Goal: Task Accomplishment & Management: Use online tool/utility

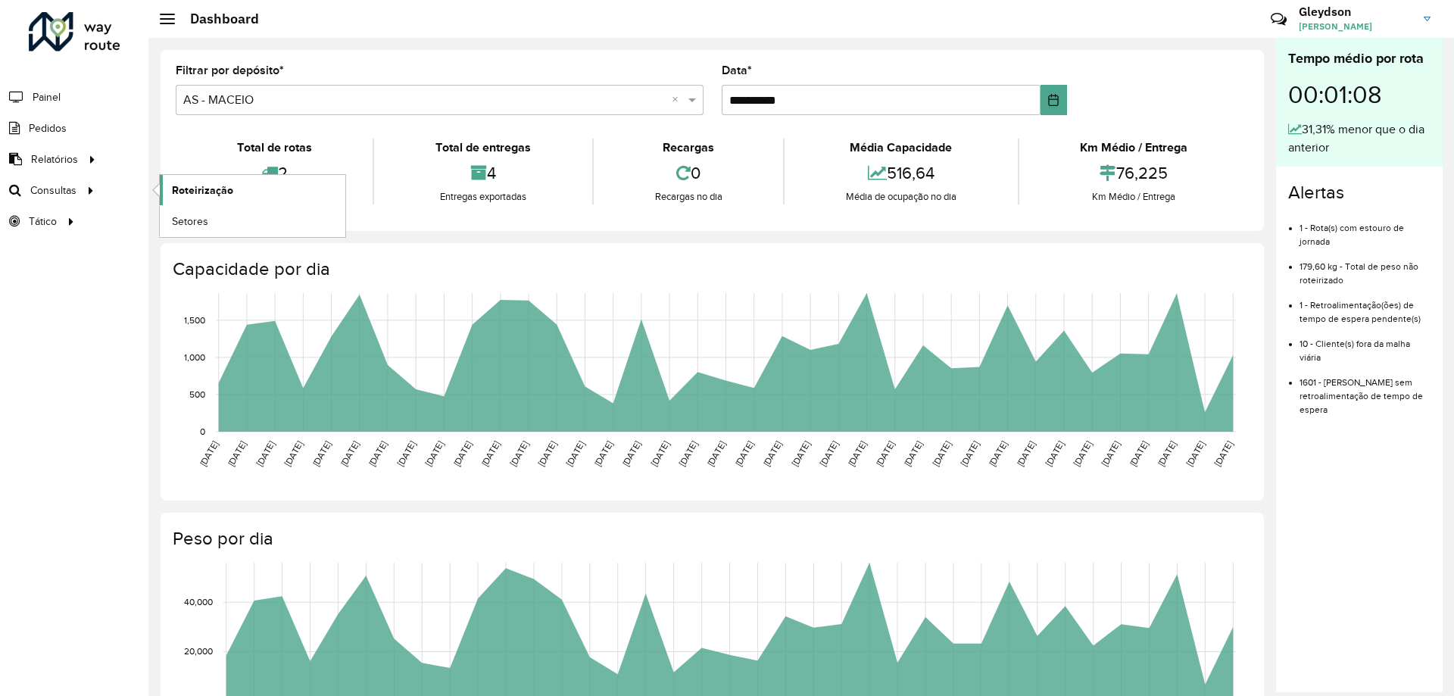
click at [272, 190] on link "Roteirização" at bounding box center [253, 190] width 186 height 30
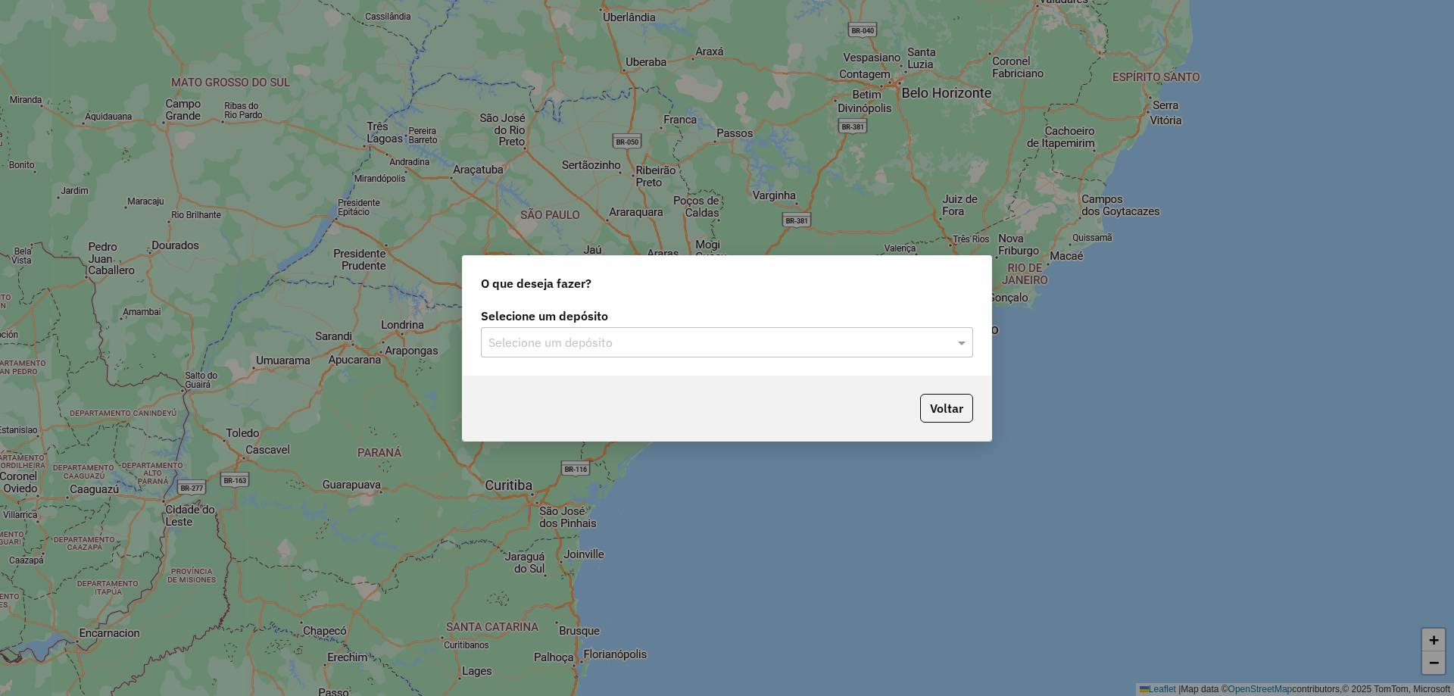
click at [777, 339] on input "text" at bounding box center [711, 343] width 447 height 18
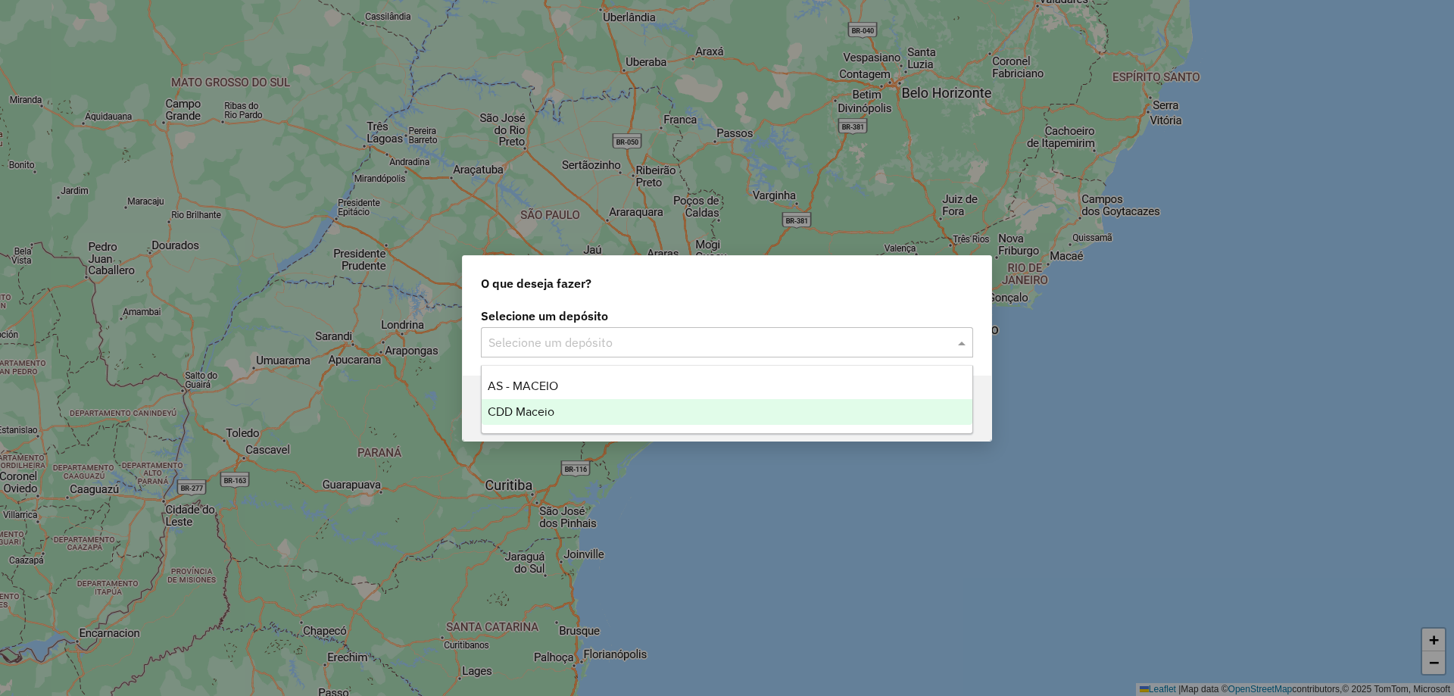
click at [538, 417] on span "CDD Maceio" at bounding box center [521, 411] width 67 height 13
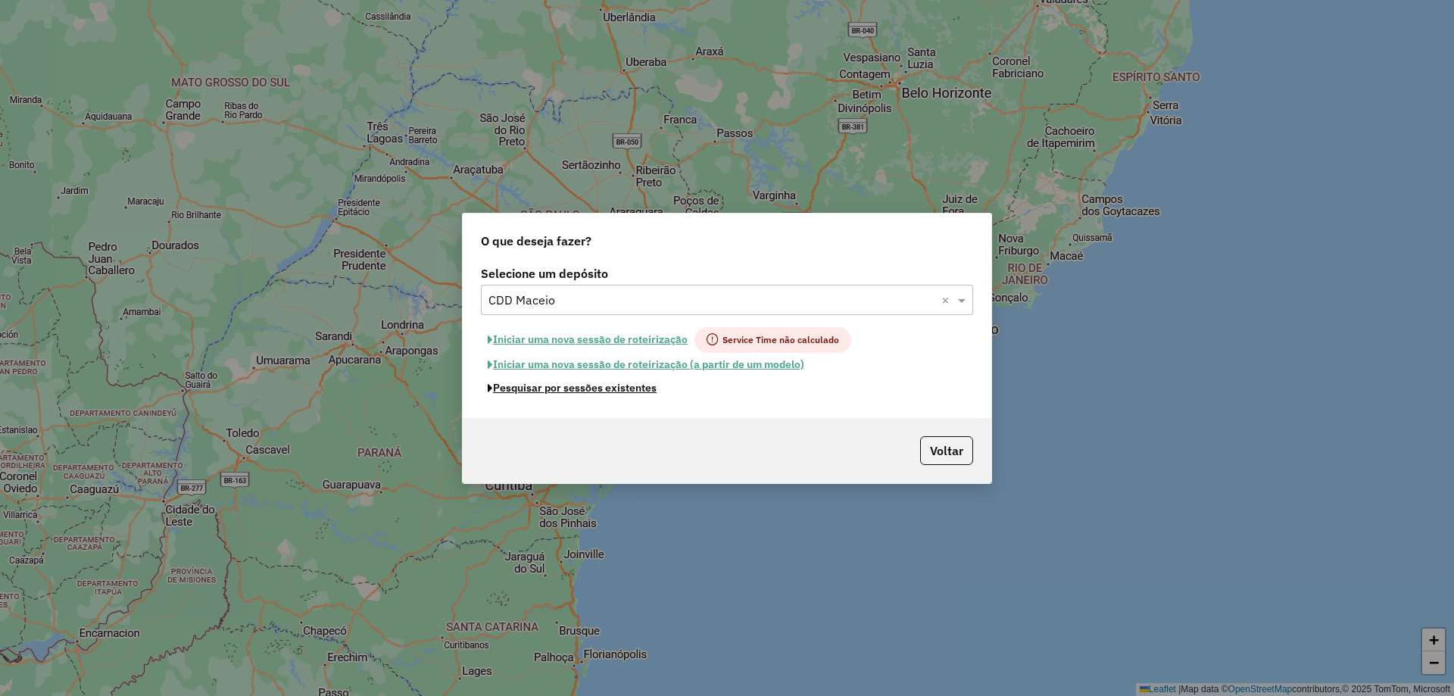
click at [593, 393] on button "Pesquisar por sessões existentes" at bounding box center [572, 387] width 182 height 23
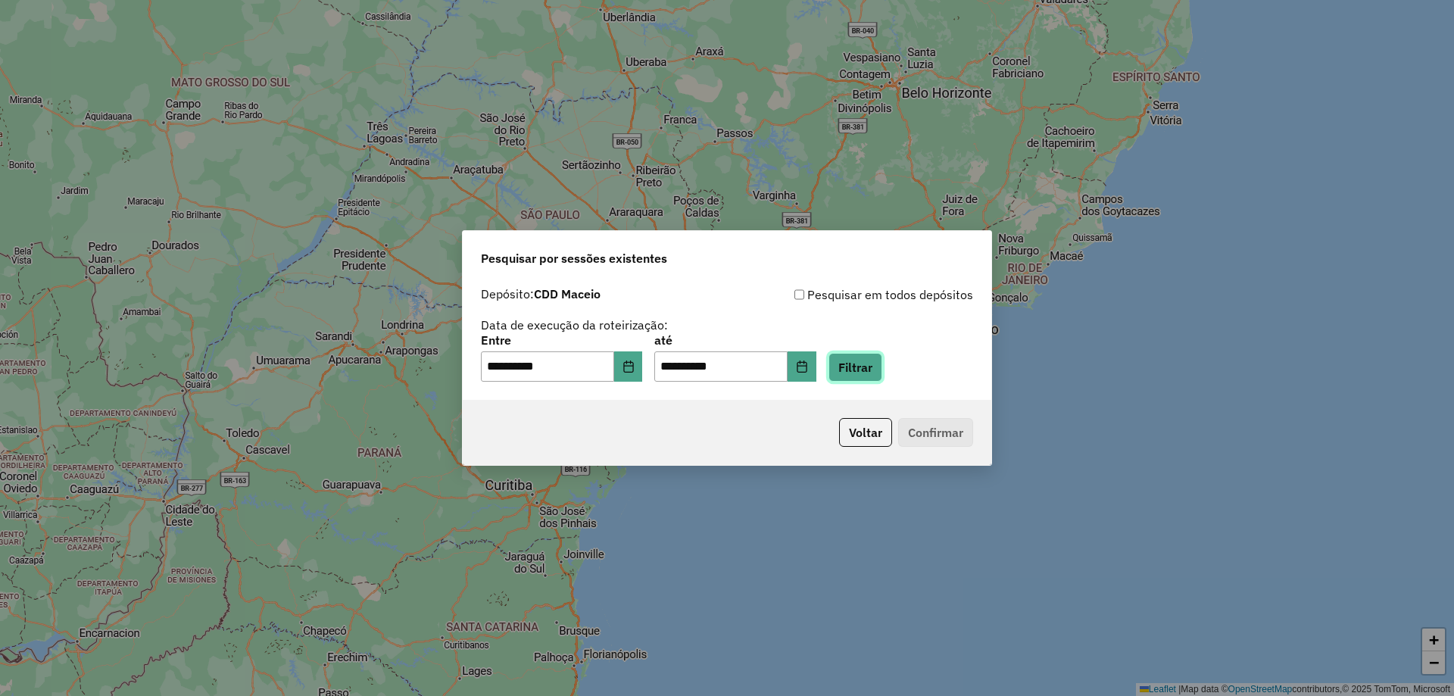
click at [873, 358] on button "Filtrar" at bounding box center [855, 367] width 54 height 29
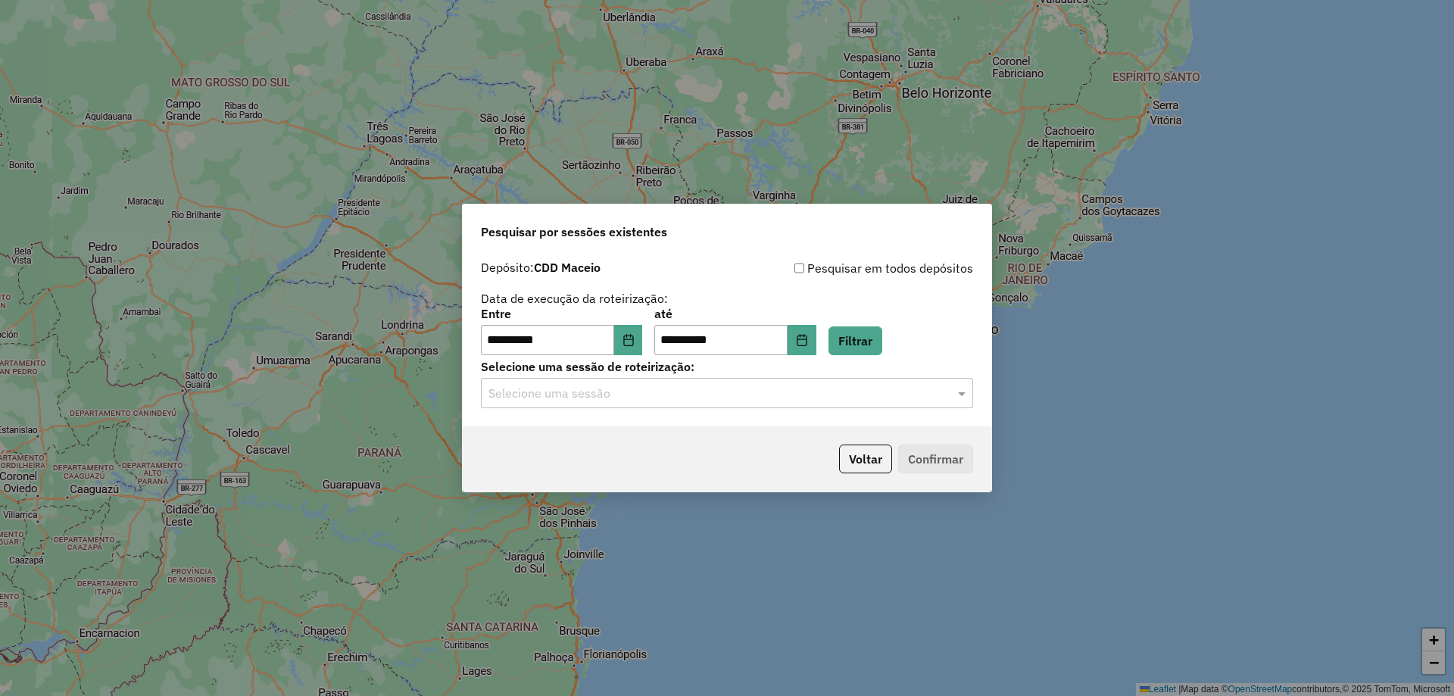
click at [712, 401] on input "text" at bounding box center [711, 394] width 447 height 18
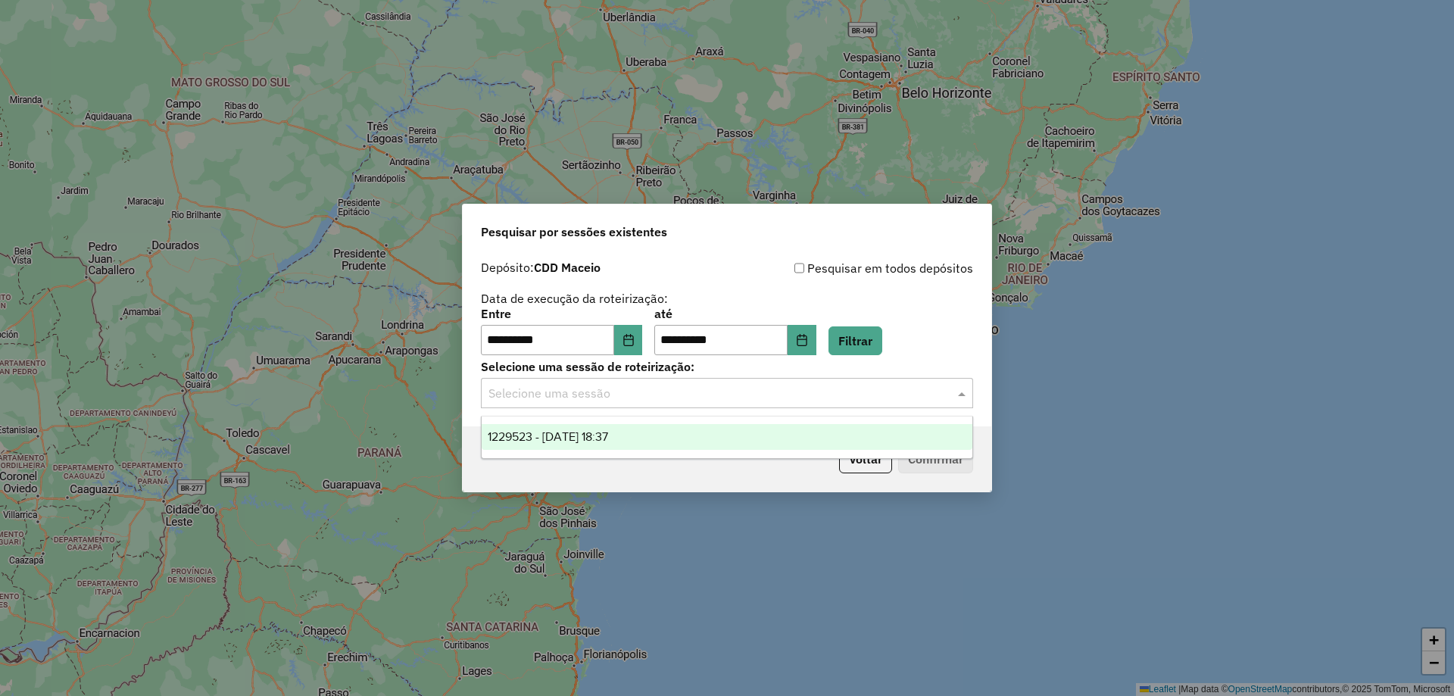
click at [653, 445] on div "1229523 - 14/08/2025 18:37" at bounding box center [727, 437] width 491 height 26
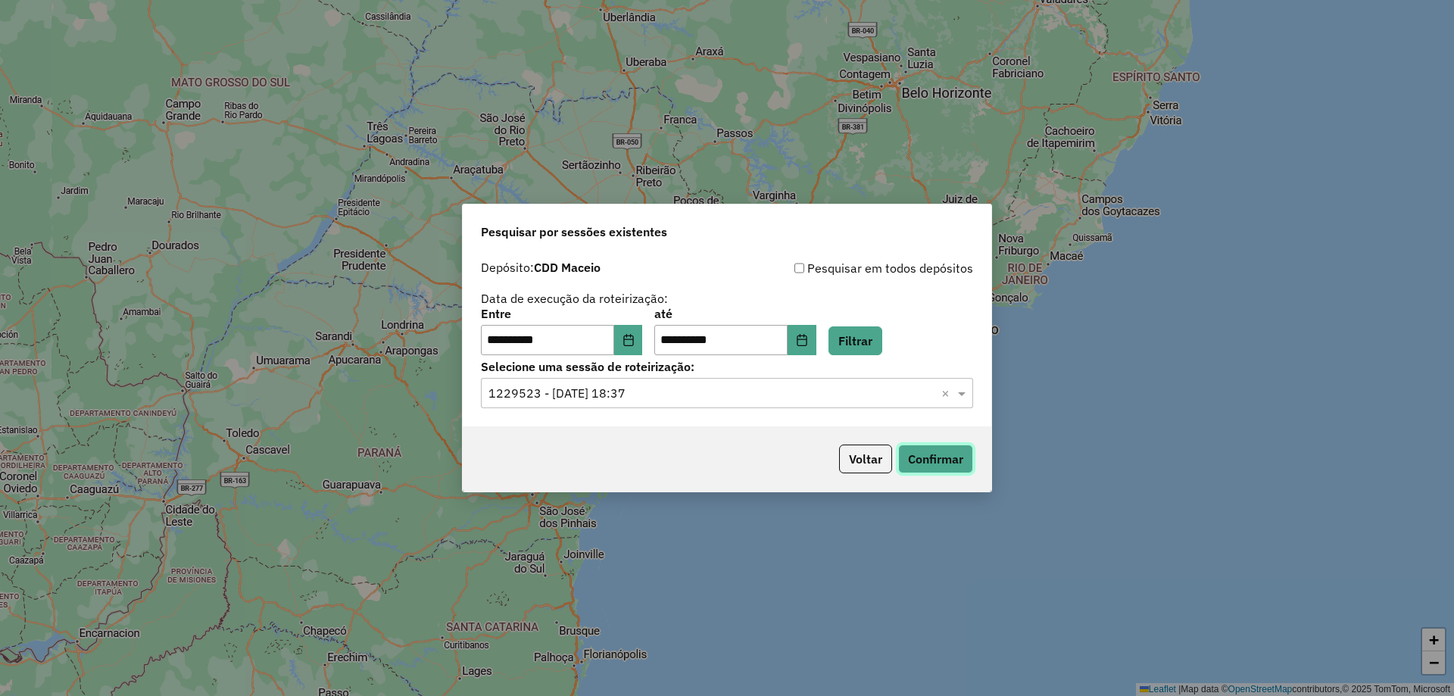
click at [919, 458] on button "Confirmar" at bounding box center [935, 458] width 75 height 29
click at [635, 345] on icon "Choose Date" at bounding box center [628, 340] width 12 height 12
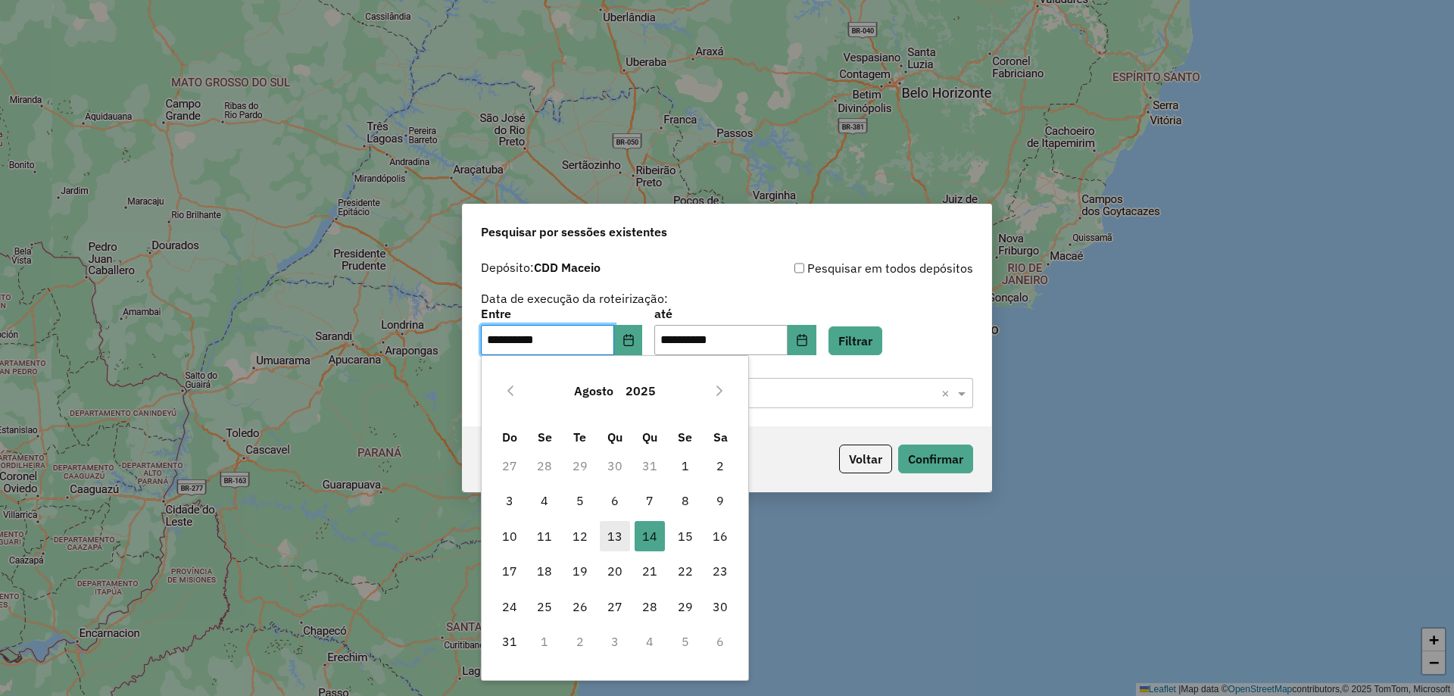
click at [613, 535] on span "13" at bounding box center [615, 536] width 30 height 30
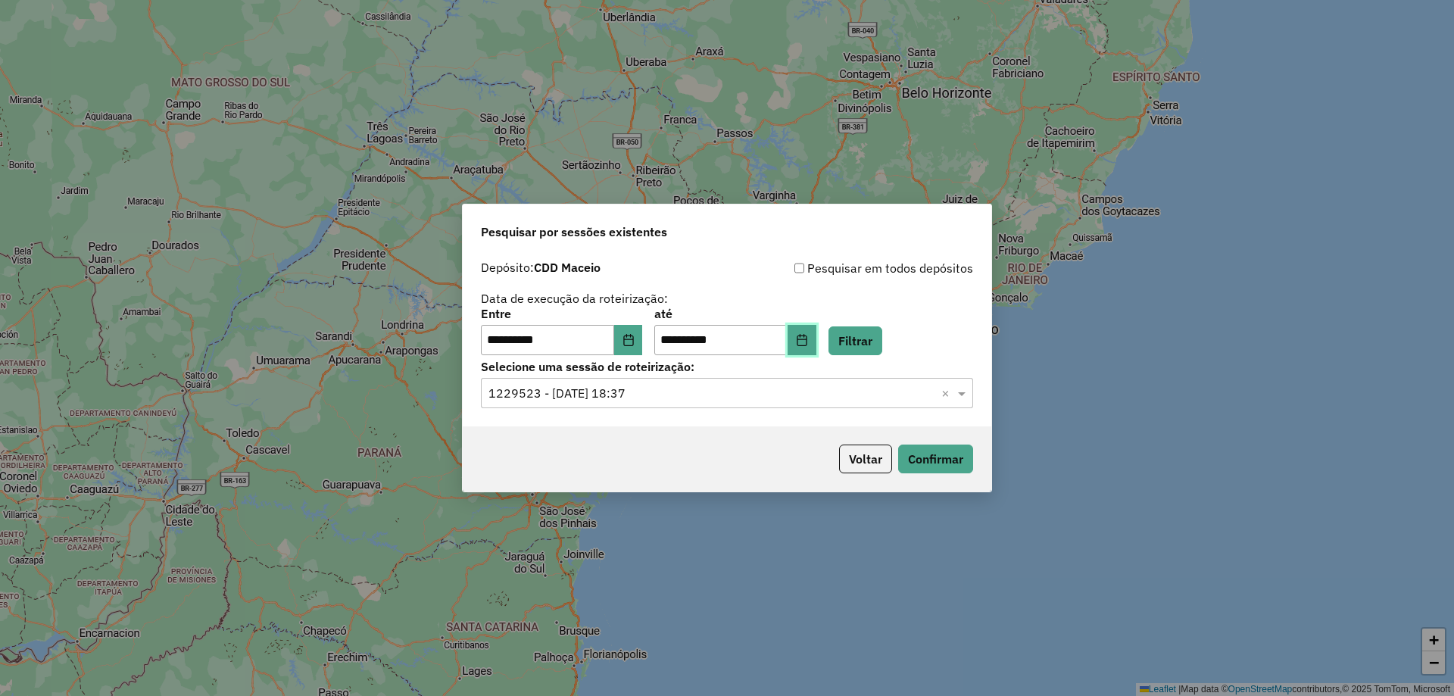
click at [816, 332] on button "Choose Date" at bounding box center [801, 340] width 29 height 30
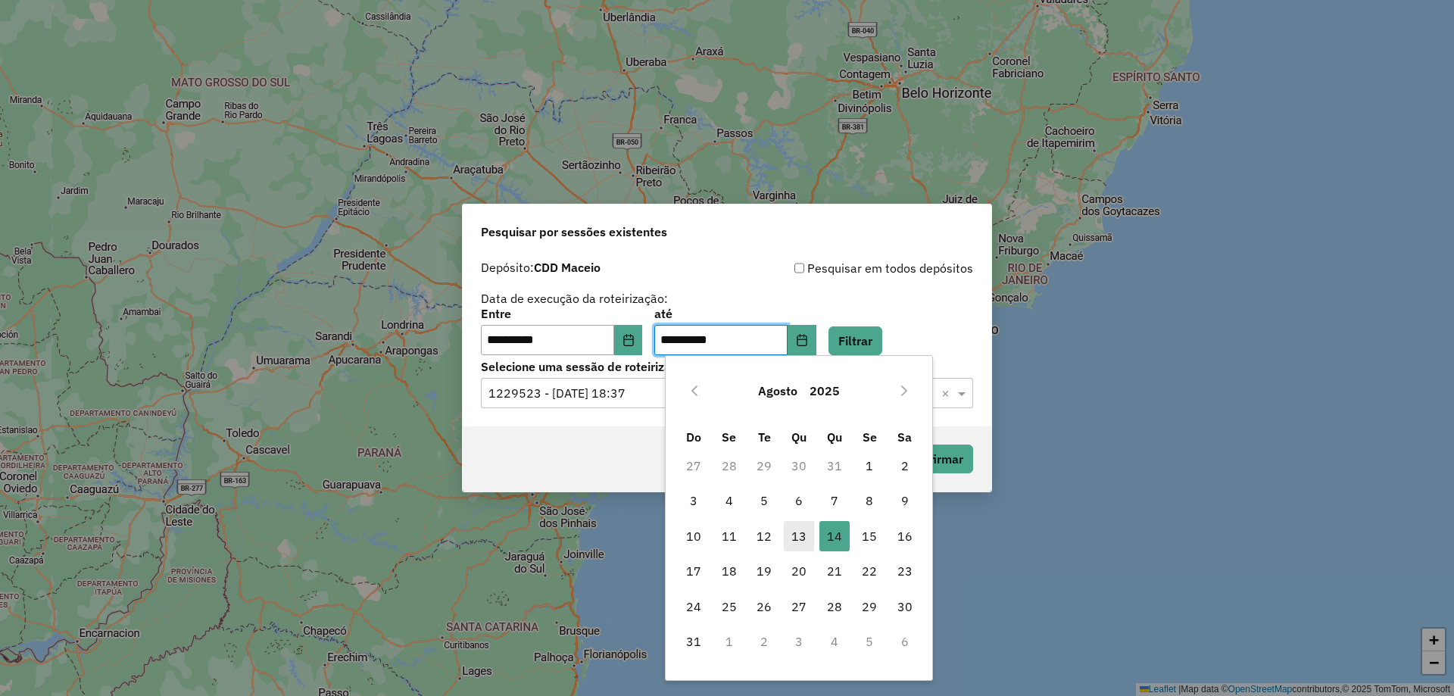
click at [794, 533] on span "13" at bounding box center [799, 536] width 30 height 30
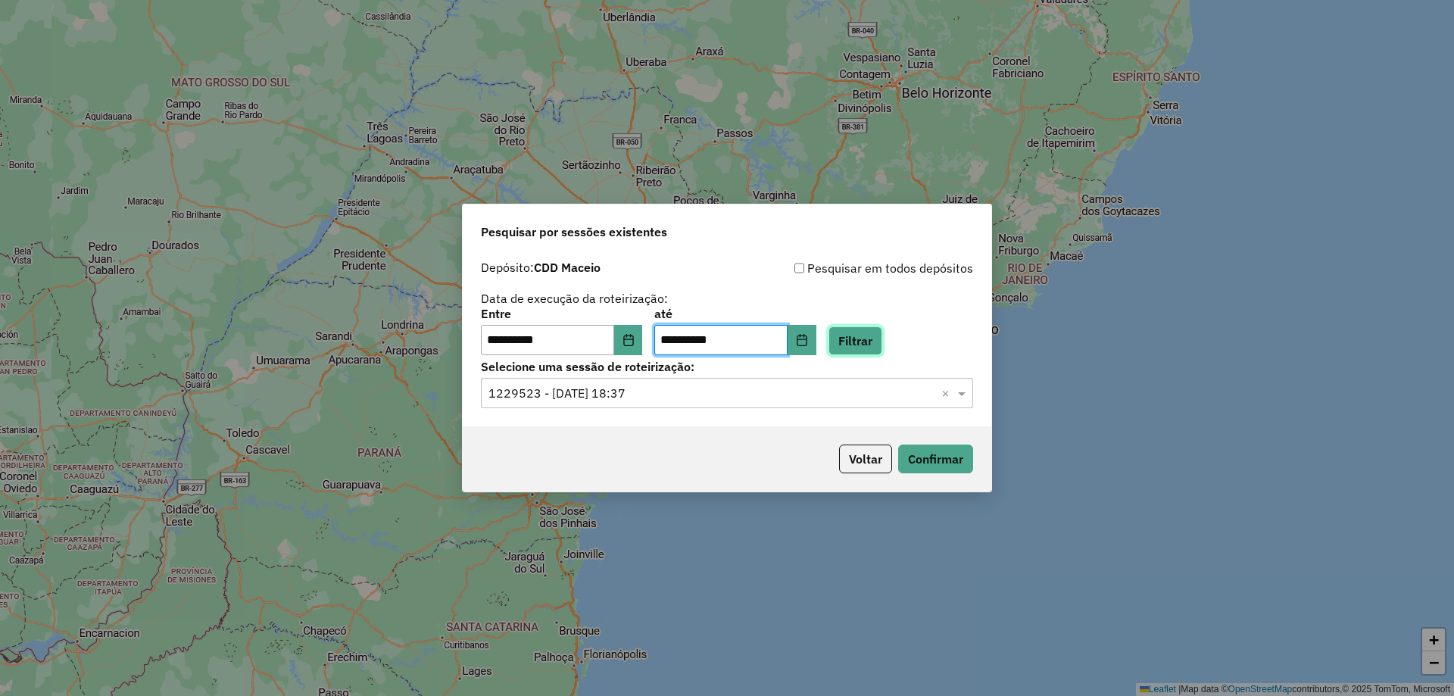
click at [874, 348] on button "Filtrar" at bounding box center [855, 340] width 54 height 29
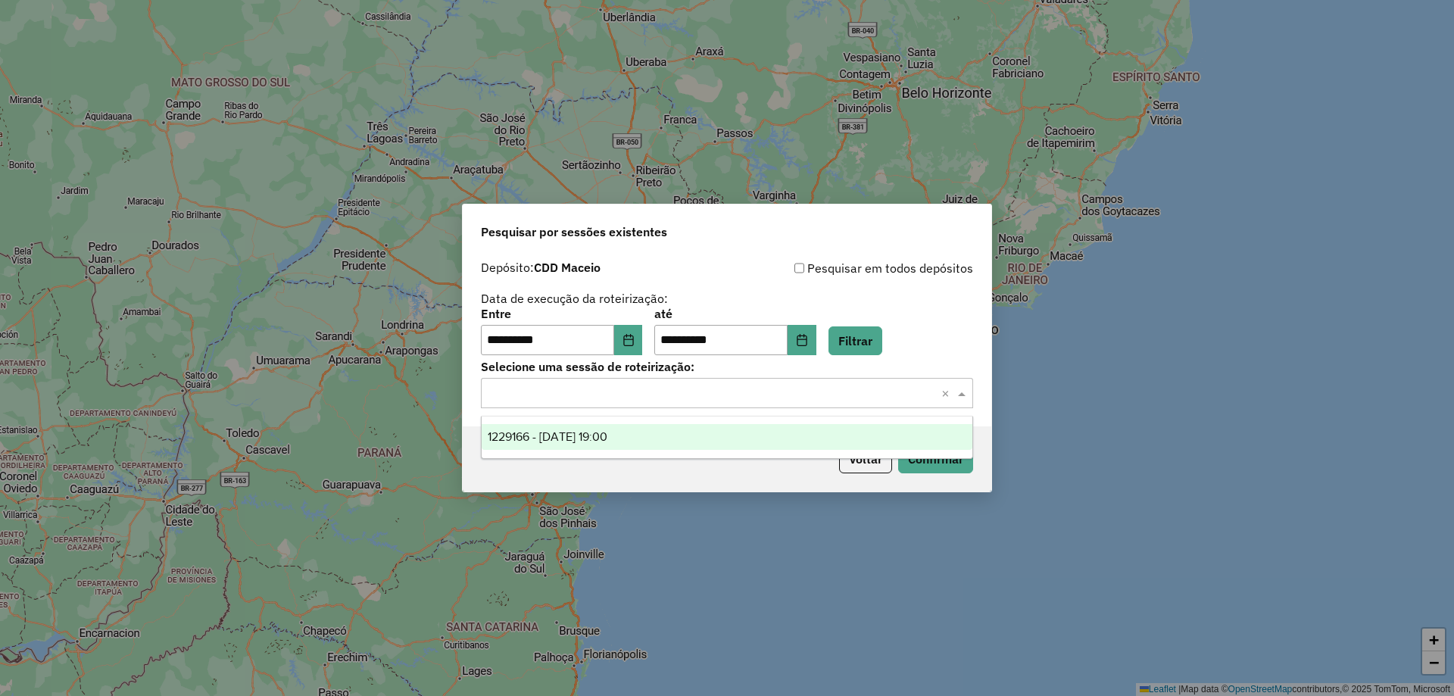
click at [906, 398] on input "text" at bounding box center [711, 394] width 447 height 18
click at [725, 444] on div "1229166 - 13/08/2025 19:00" at bounding box center [727, 437] width 491 height 26
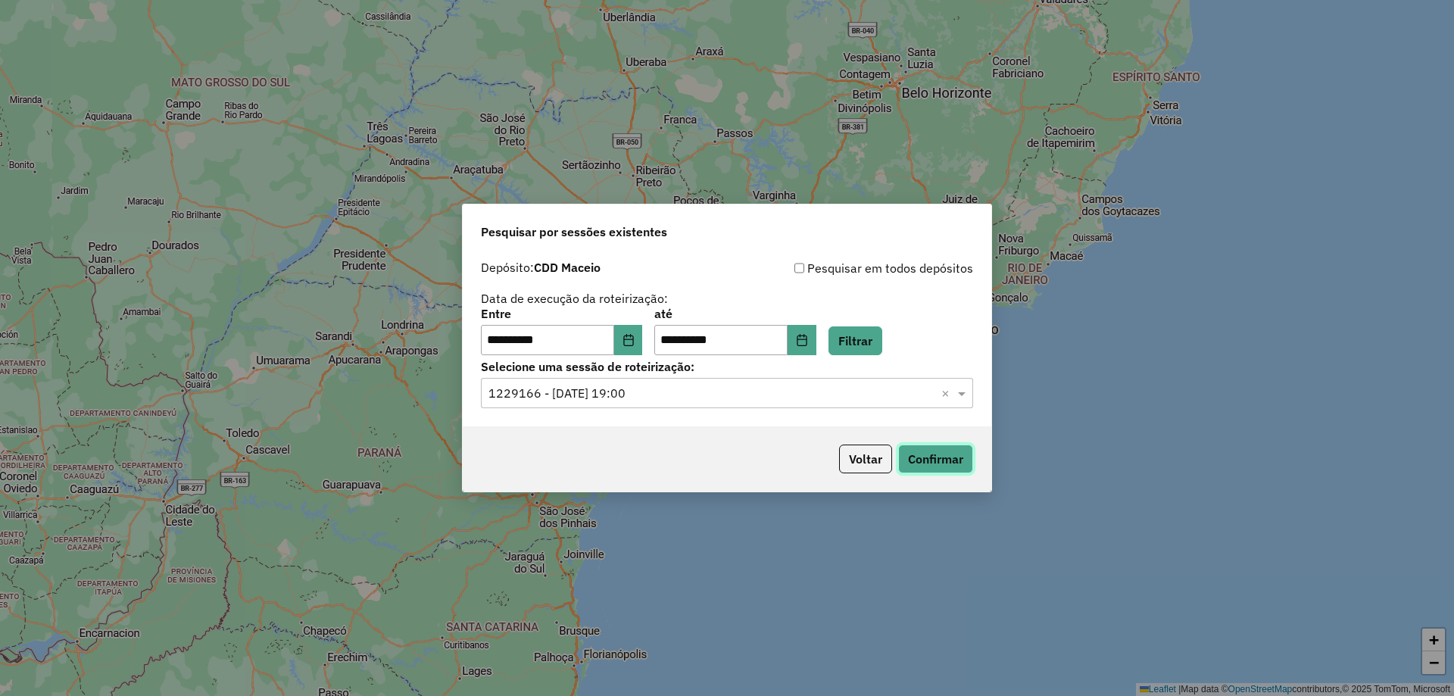
click at [940, 467] on button "Confirmar" at bounding box center [935, 458] width 75 height 29
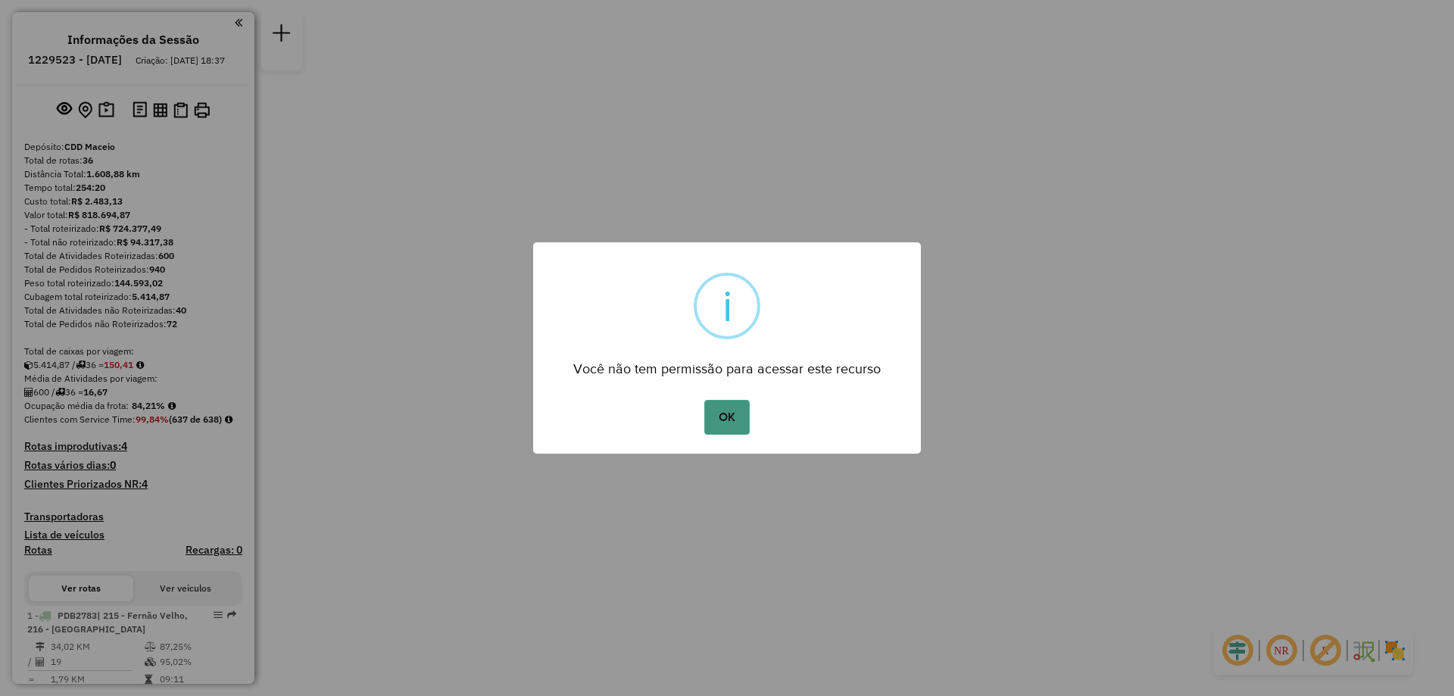
click at [737, 419] on button "OK" at bounding box center [726, 417] width 45 height 35
click at [731, 411] on button "OK" at bounding box center [726, 417] width 45 height 35
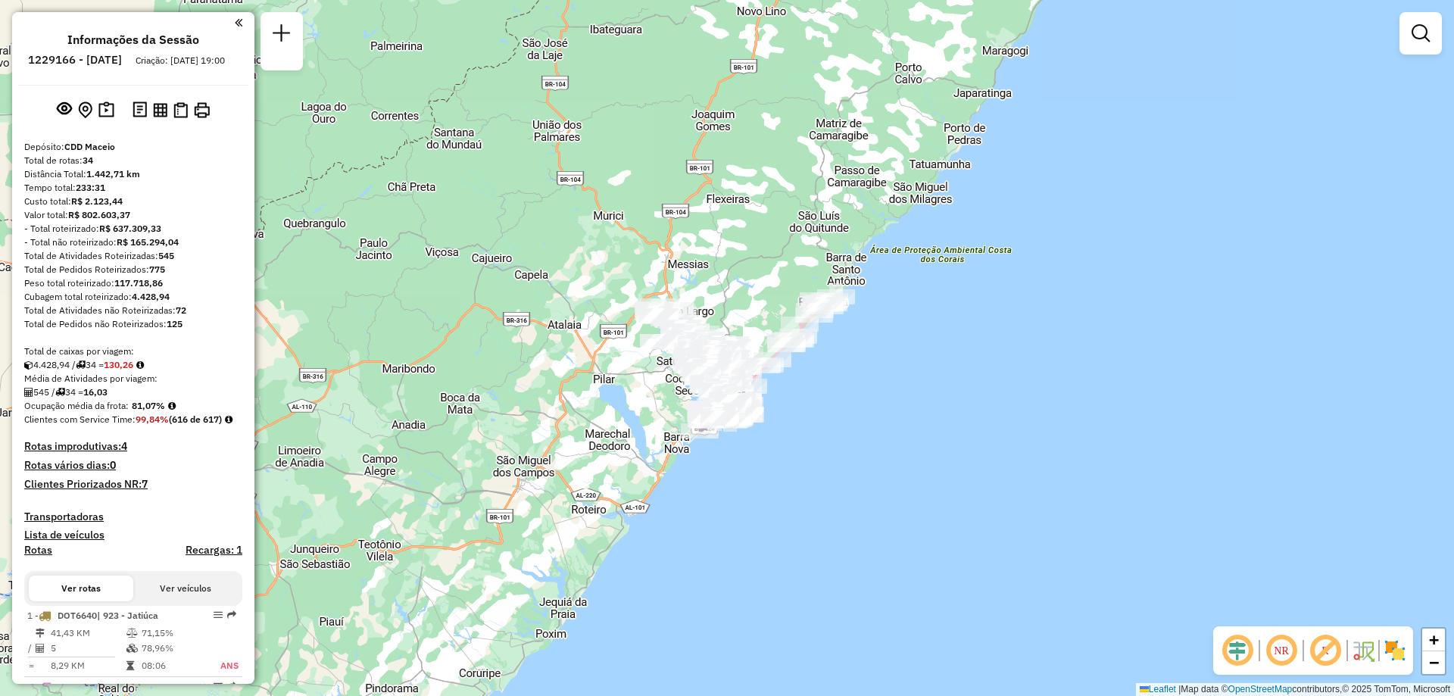
scroll to position [464, 0]
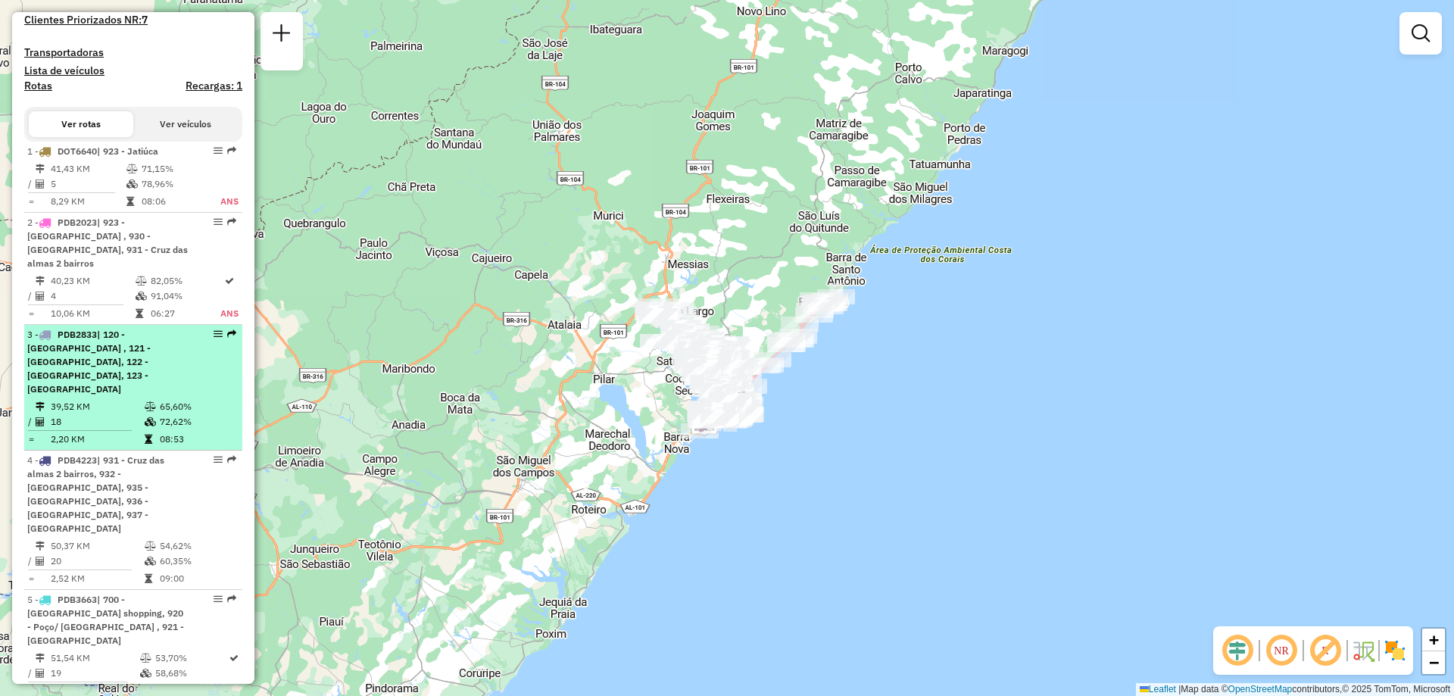
select select "**********"
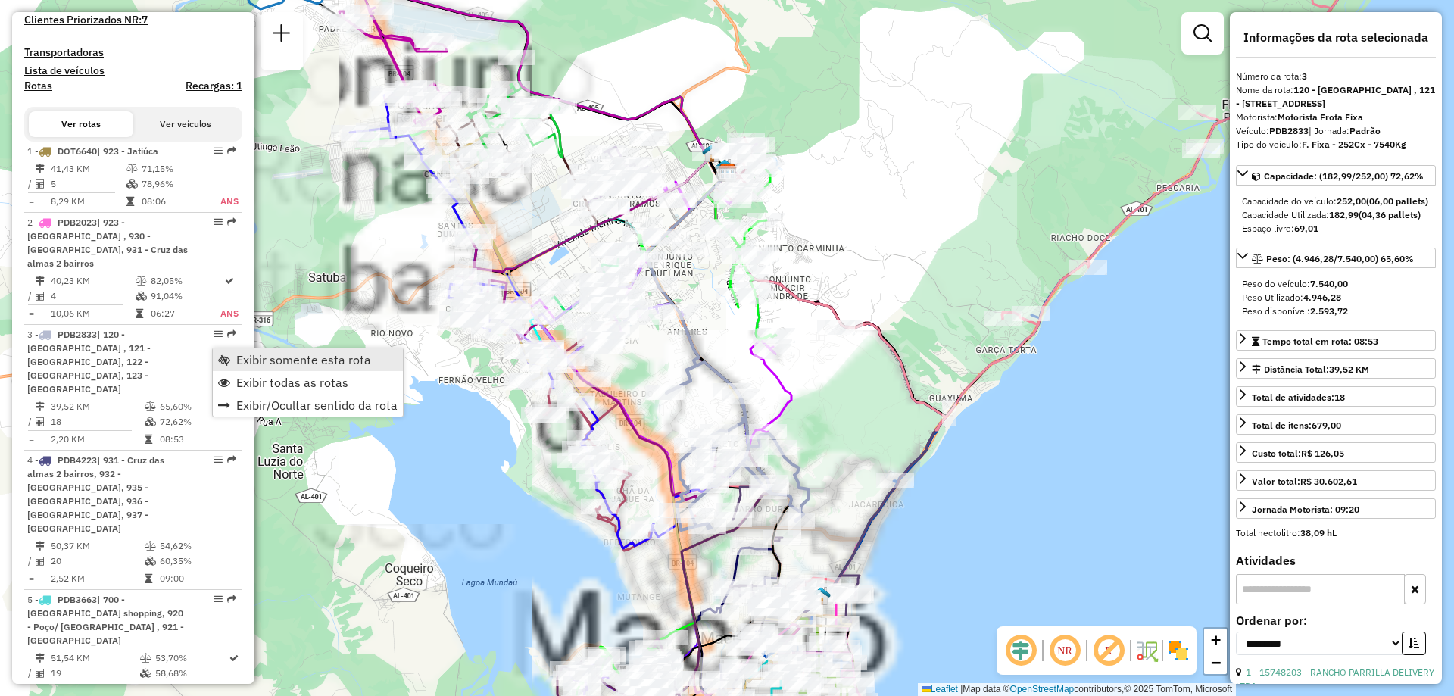
click at [327, 357] on span "Exibir somente esta rota" at bounding box center [303, 360] width 135 height 12
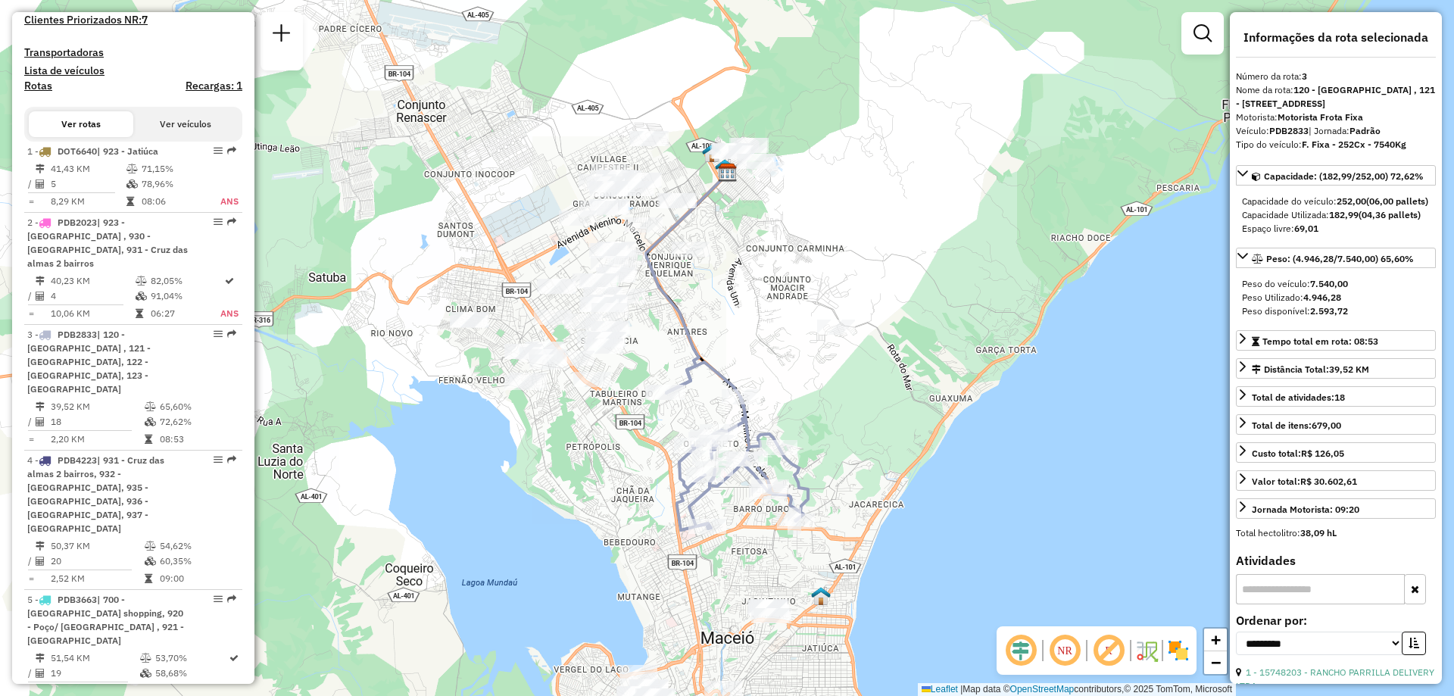
click at [1073, 659] on em at bounding box center [1064, 650] width 36 height 36
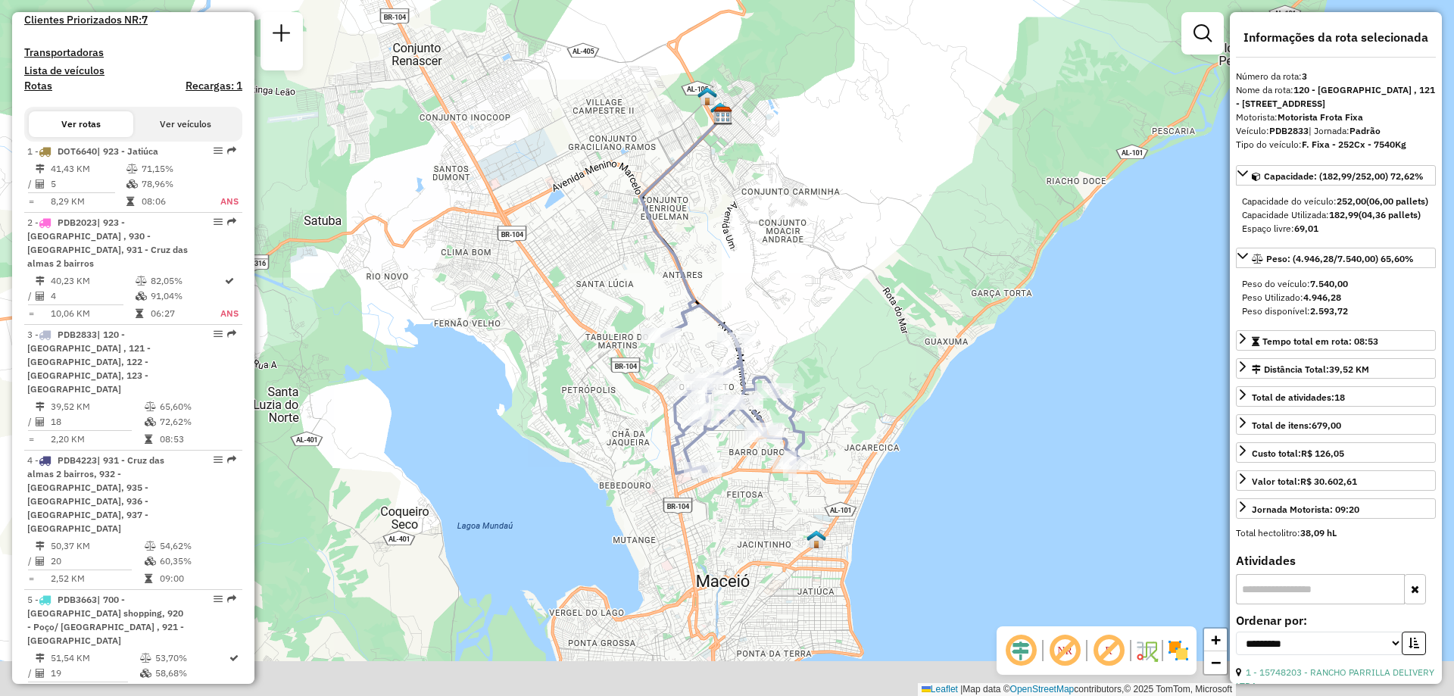
drag, startPoint x: 912, startPoint y: 498, endPoint x: 907, endPoint y: 441, distance: 57.0
click at [907, 441] on div "Janela de atendimento Grade de atendimento Capacidade Transportadoras Veículos …" at bounding box center [727, 348] width 1454 height 696
